Goal: Information Seeking & Learning: Check status

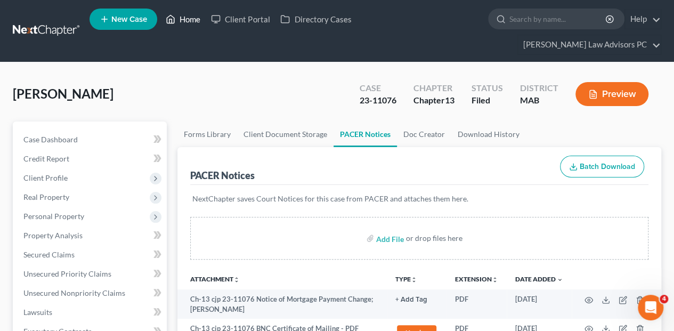
click at [188, 20] on link "Home" at bounding box center [182, 19] width 45 height 19
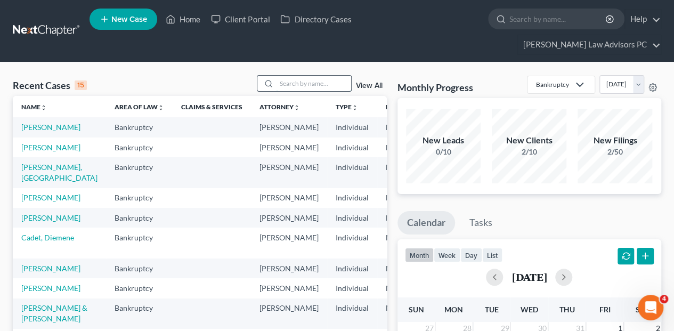
click at [288, 76] on input "search" at bounding box center [314, 83] width 75 height 15
type input "[PERSON_NAME]"
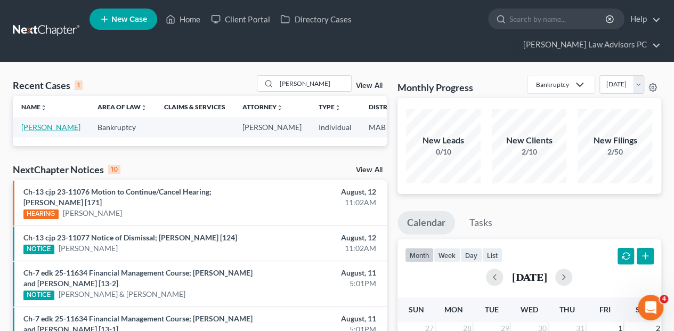
click at [38, 123] on link "[PERSON_NAME]" at bounding box center [50, 127] width 59 height 9
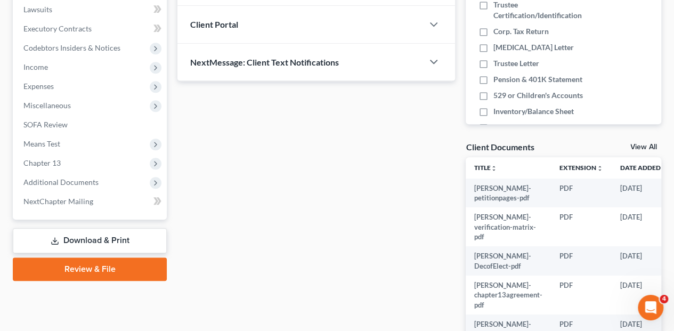
scroll to position [320, 0]
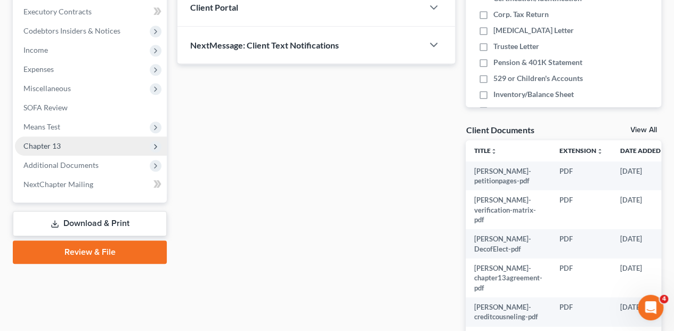
click at [32, 141] on span "Chapter 13" at bounding box center [41, 145] width 37 height 9
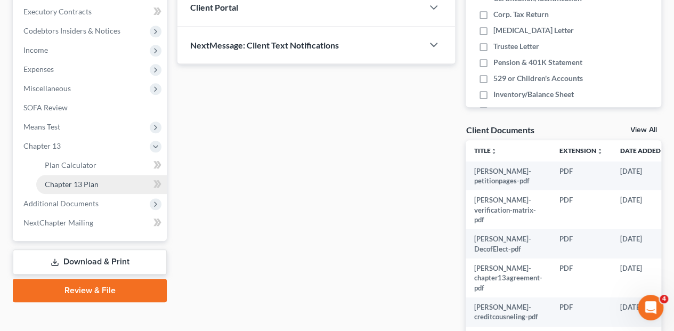
click at [72, 180] on span "Chapter 13 Plan" at bounding box center [72, 184] width 54 height 9
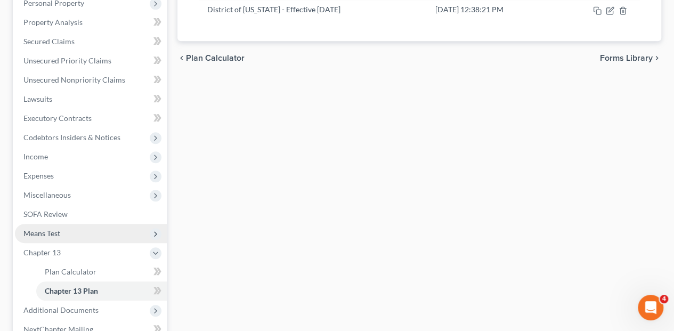
scroll to position [311, 0]
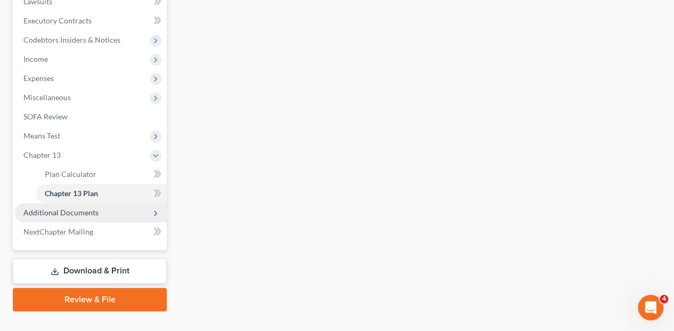
click at [35, 208] on span "Additional Documents" at bounding box center [60, 212] width 75 height 9
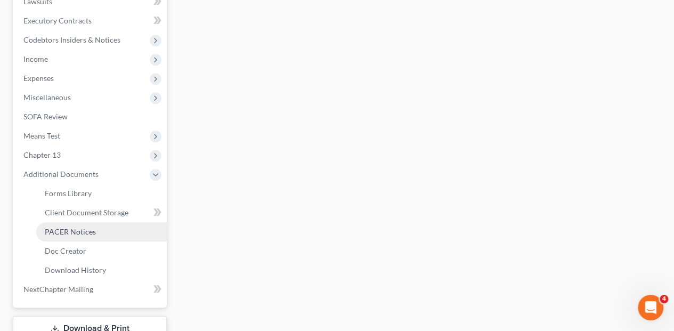
click at [61, 227] on span "PACER Notices" at bounding box center [70, 231] width 51 height 9
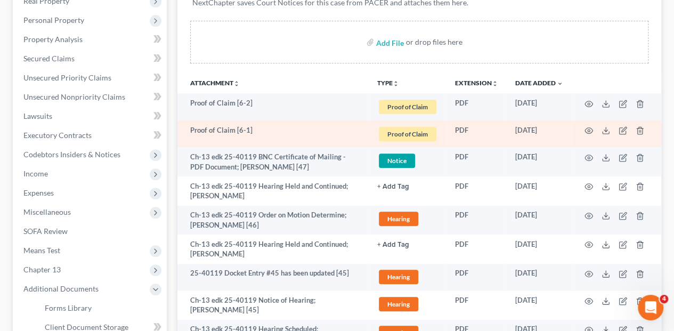
scroll to position [213, 0]
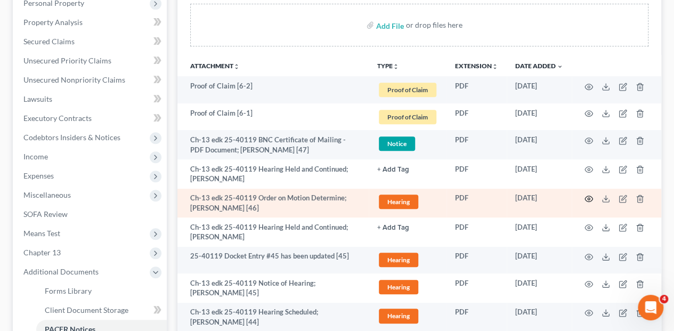
click at [589, 194] on icon "button" at bounding box center [588, 198] width 9 height 9
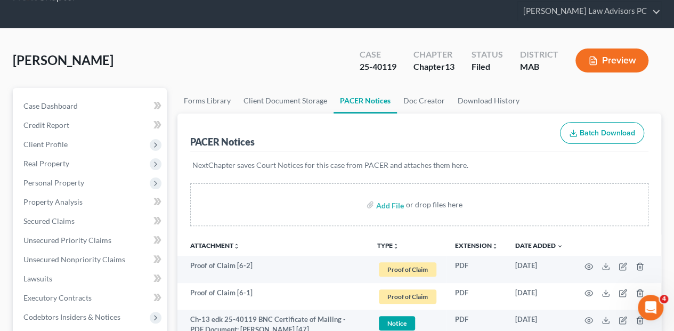
scroll to position [0, 0]
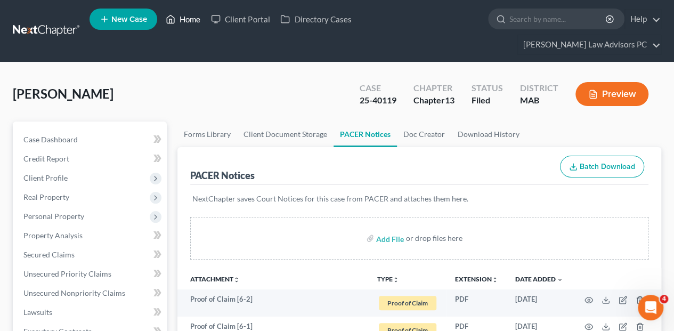
click at [181, 19] on link "Home" at bounding box center [182, 19] width 45 height 19
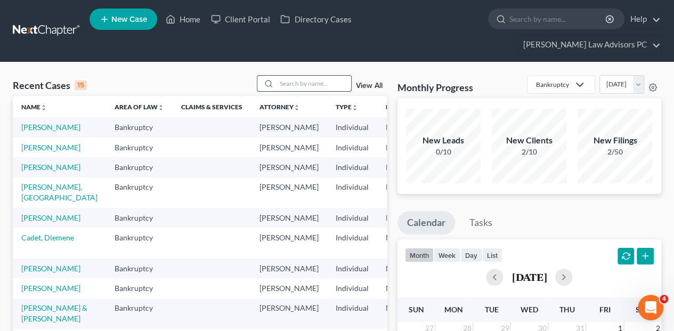
click at [283, 76] on input "search" at bounding box center [314, 83] width 75 height 15
type input "[PERSON_NAME]"
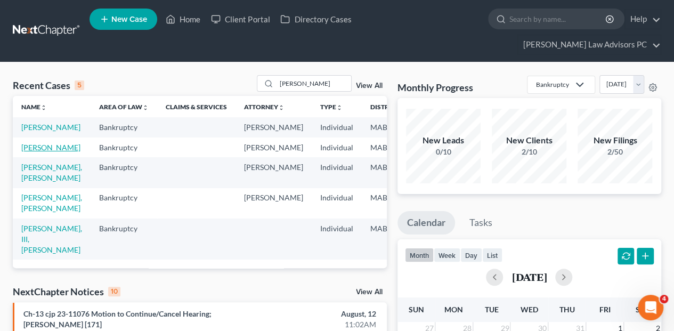
click at [35, 143] on link "[PERSON_NAME]" at bounding box center [50, 147] width 59 height 9
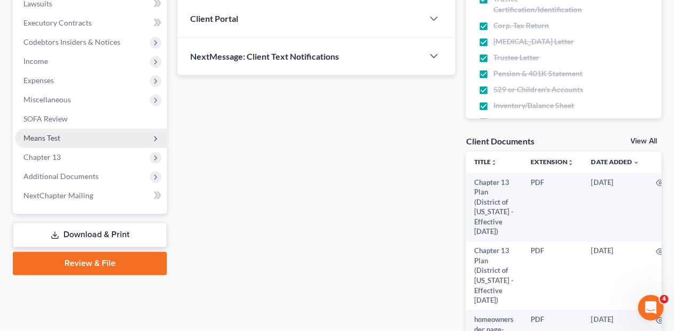
scroll to position [320, 0]
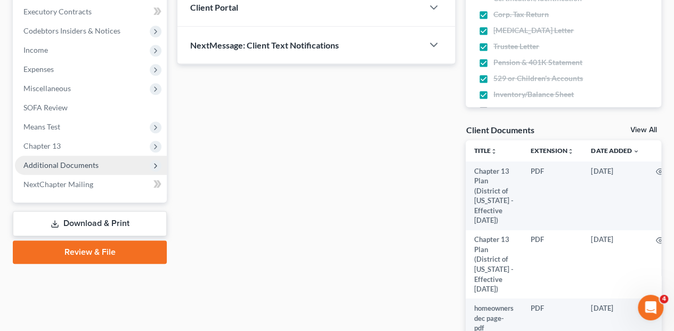
click at [56, 156] on span "Additional Documents" at bounding box center [91, 165] width 152 height 19
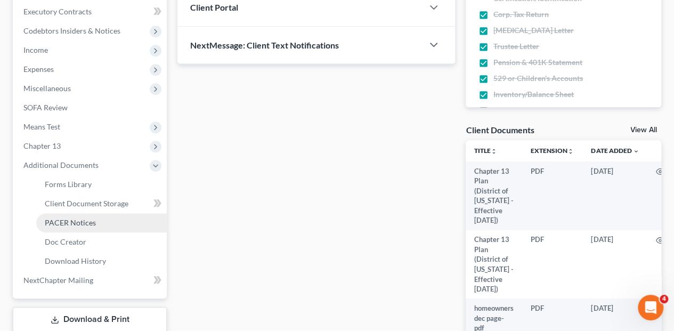
click at [71, 218] on span "PACER Notices" at bounding box center [70, 222] width 51 height 9
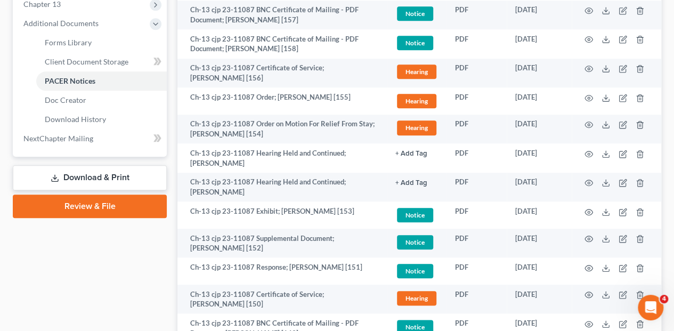
scroll to position [497, 0]
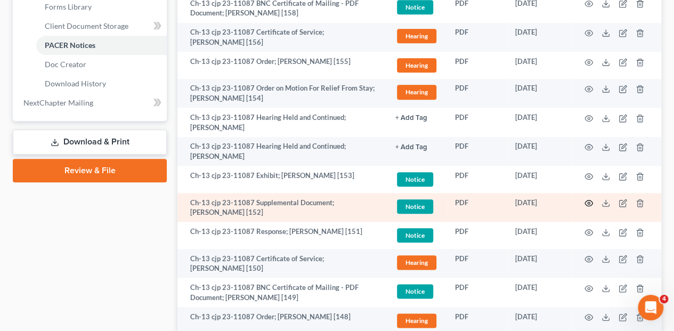
click at [587, 199] on icon "button" at bounding box center [588, 203] width 9 height 9
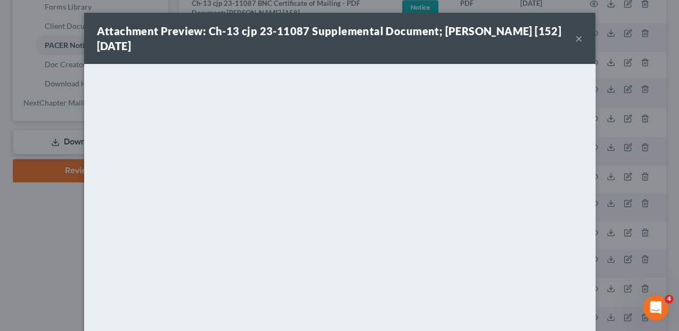
click at [575, 38] on button "×" at bounding box center [578, 38] width 7 height 13
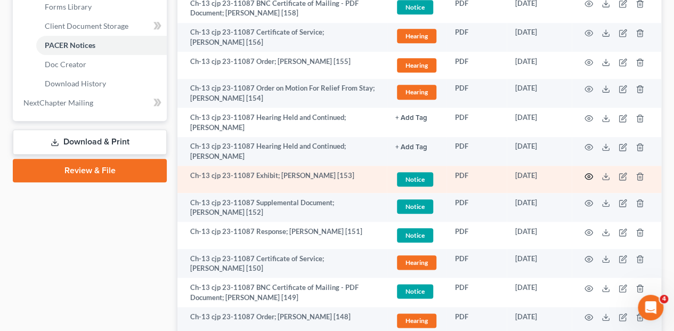
click at [589, 172] on icon "button" at bounding box center [588, 176] width 9 height 9
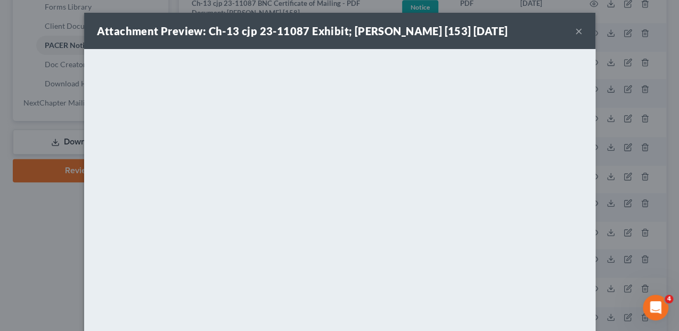
click at [579, 28] on button "×" at bounding box center [578, 31] width 7 height 13
